Goal: Navigation & Orientation: Find specific page/section

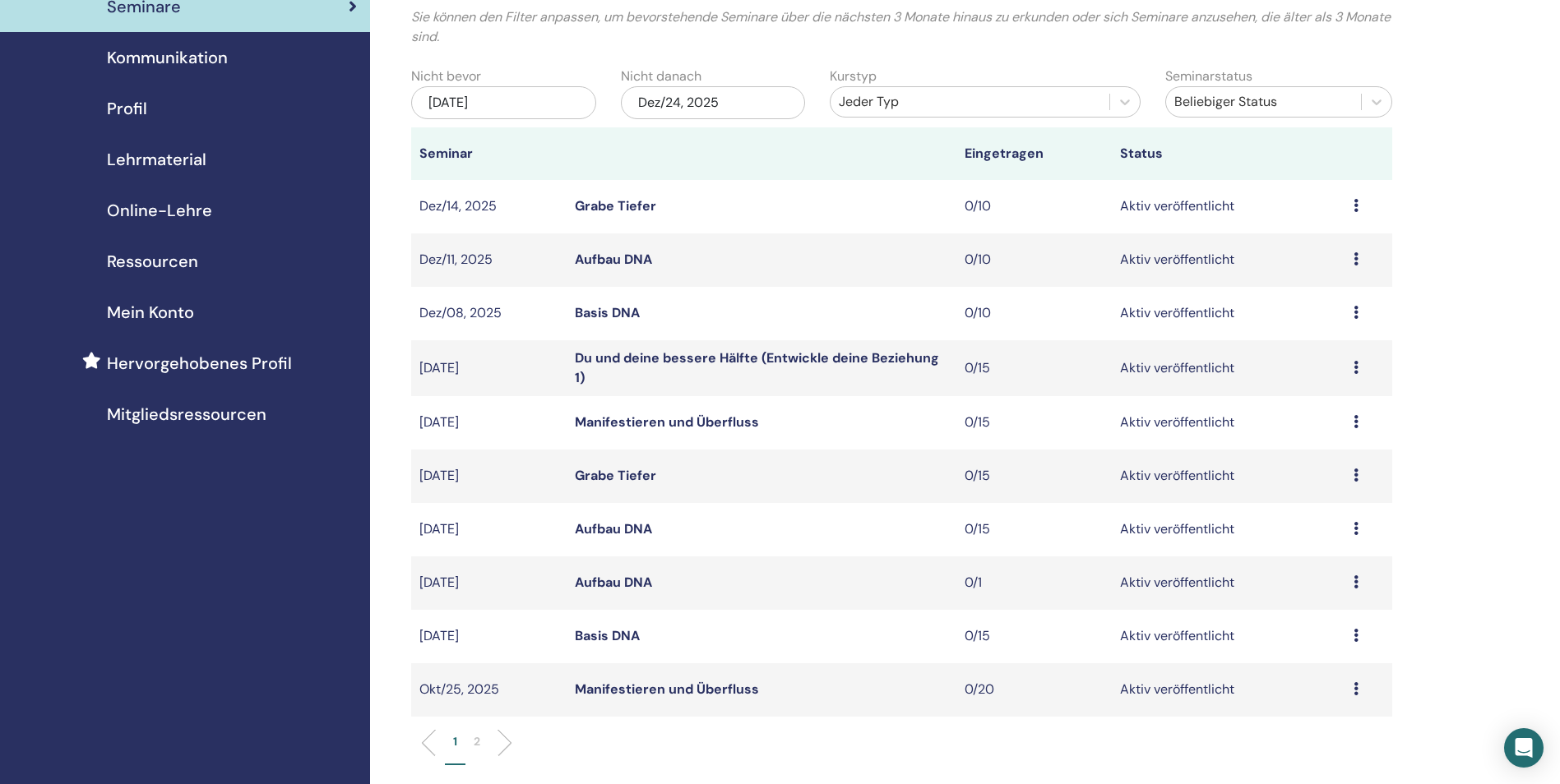
scroll to position [247, 0]
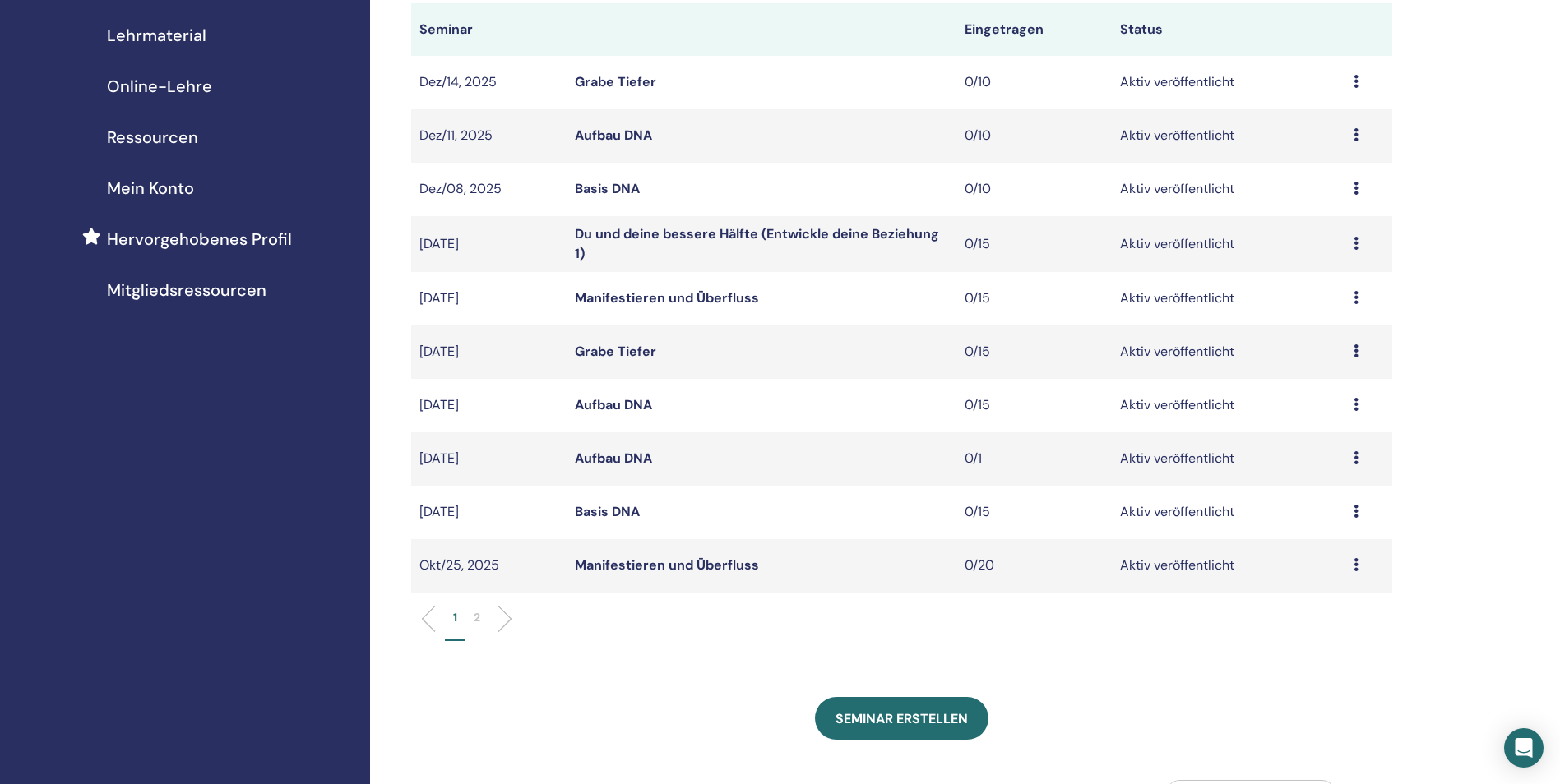
click at [763, 231] on link "Du und deine bessere Hälfte (Entwickle deine Beziehung 1)" at bounding box center [757, 243] width 365 height 37
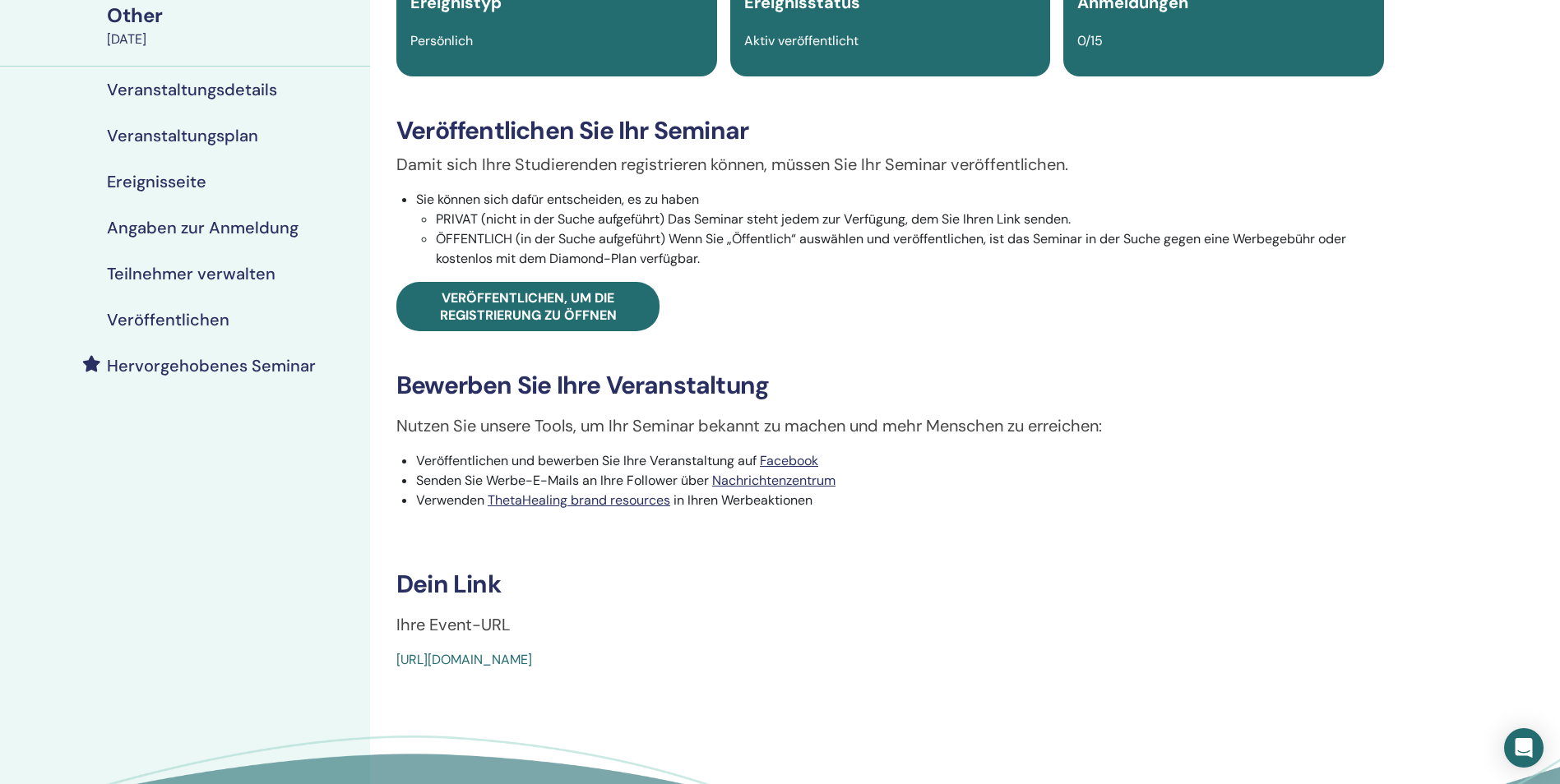
scroll to position [247, 0]
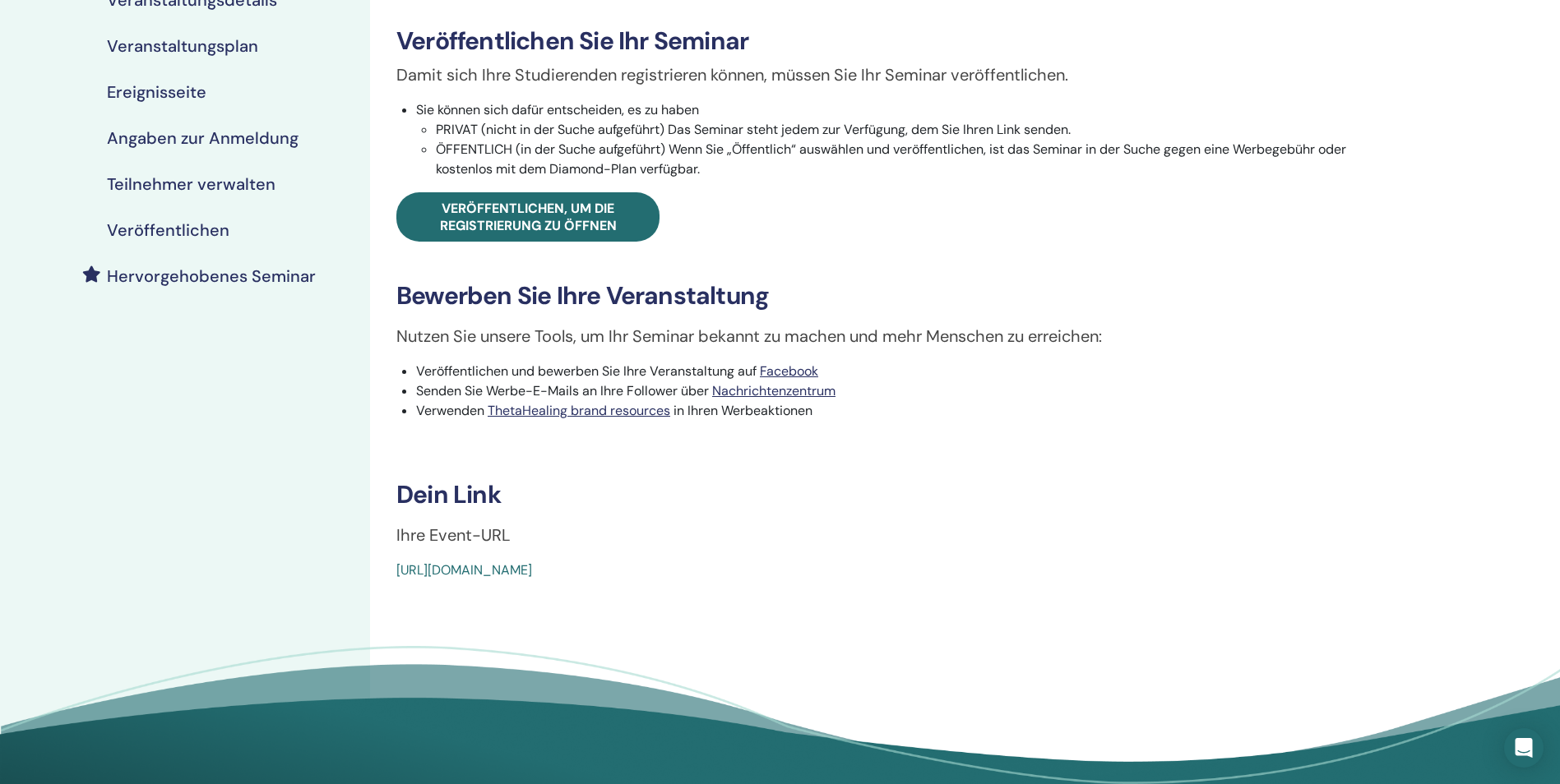
drag, startPoint x: 388, startPoint y: 567, endPoint x: 768, endPoint y: 587, distance: 380.5
click at [768, 587] on div "You and Your Significant Other Ereignistyp Persönlich Ereignisstatus Aktiv verö…" at bounding box center [890, 307] width 1040 height 1004
drag, startPoint x: 768, startPoint y: 587, endPoint x: 703, endPoint y: 565, distance: 68.6
